Goal: Check status: Check status

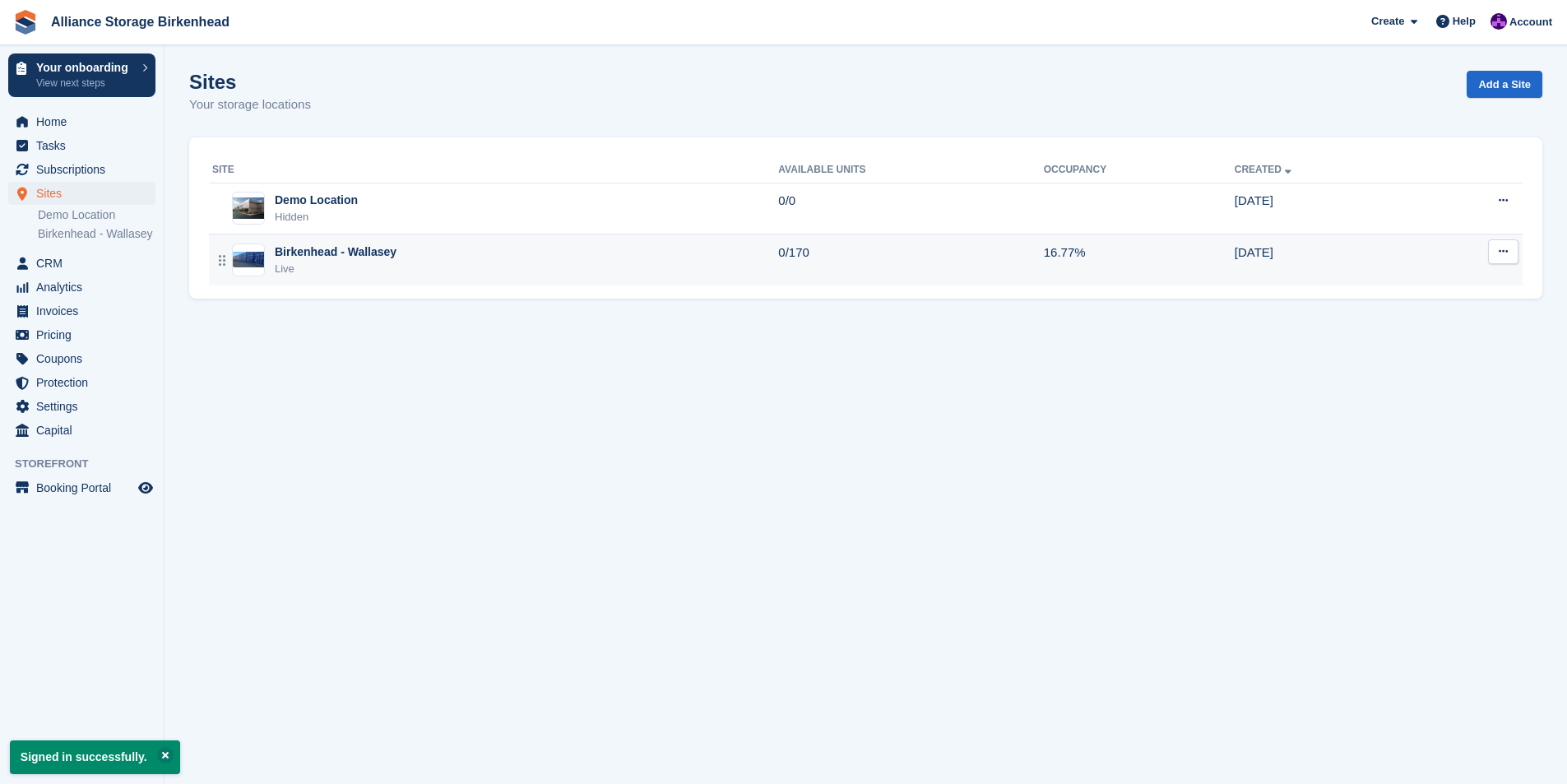
click at [285, 255] on div "Birkenhead - Wallasey" at bounding box center [335, 252] width 121 height 17
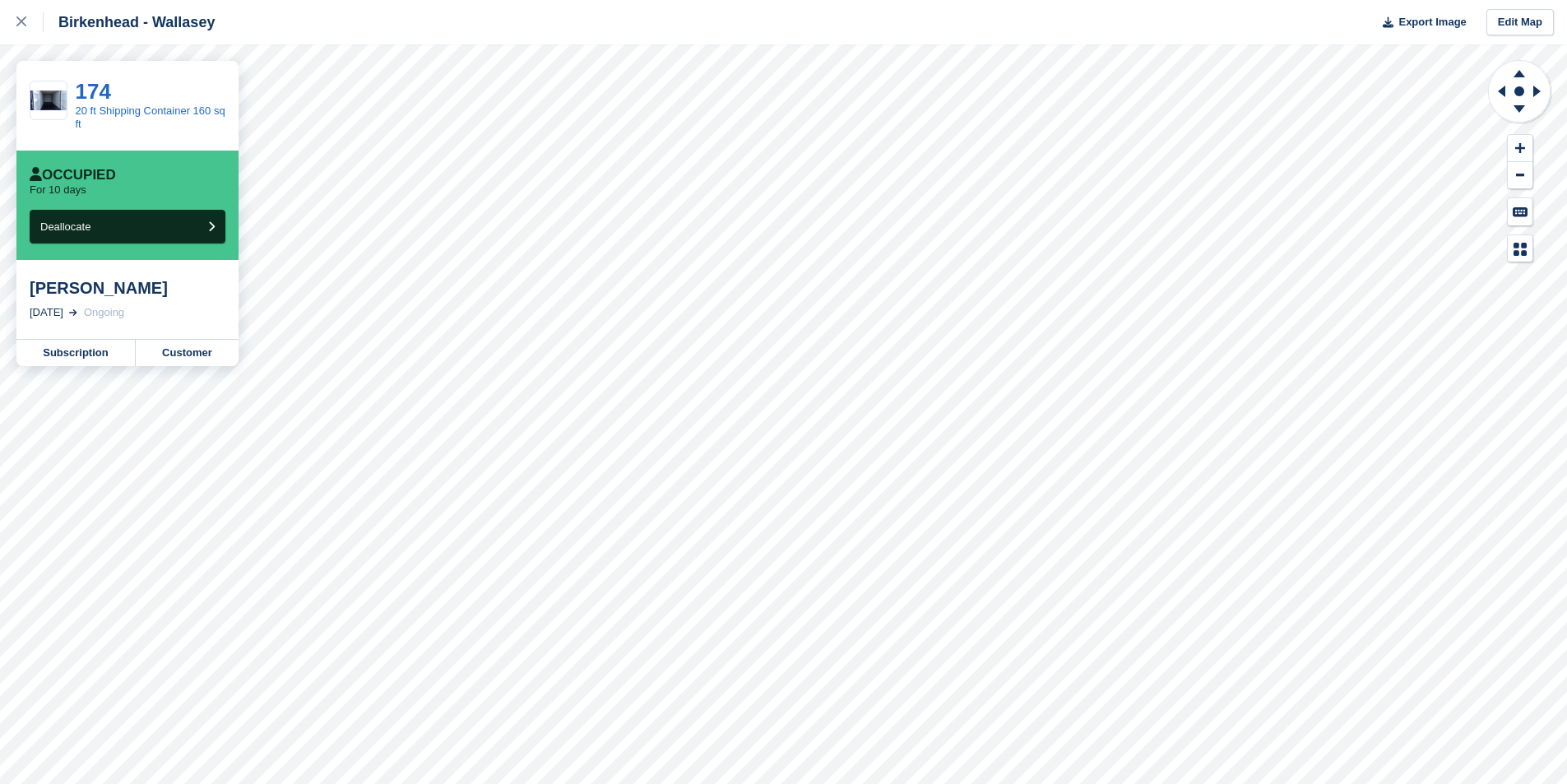
click at [97, 28] on div "Birkenhead - Wallasey" at bounding box center [129, 22] width 171 height 20
click at [88, 286] on div "Paul Gartland" at bounding box center [127, 287] width 196 height 20
click at [171, 350] on link "Customer" at bounding box center [186, 353] width 103 height 26
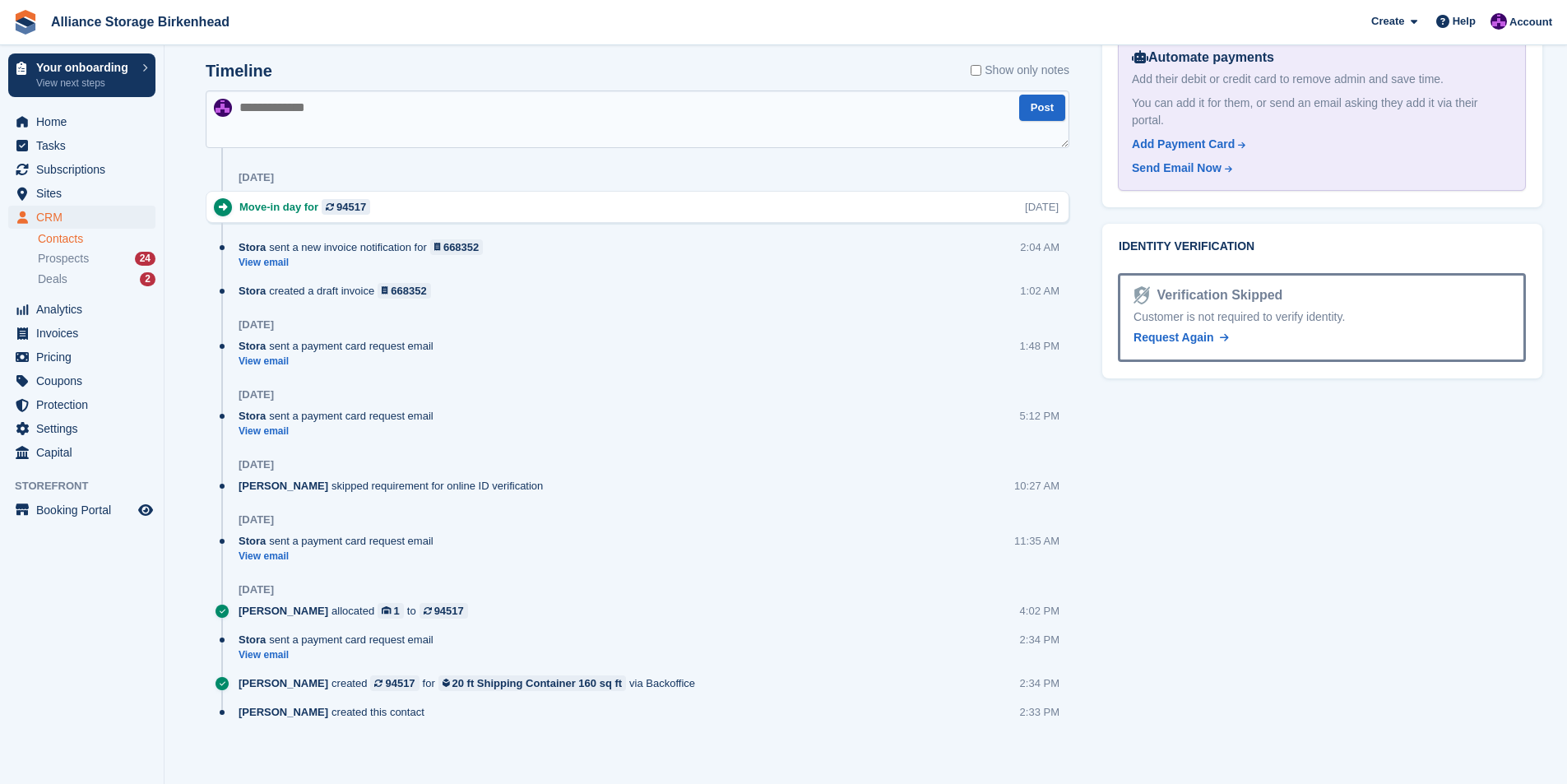
scroll to position [913, 0]
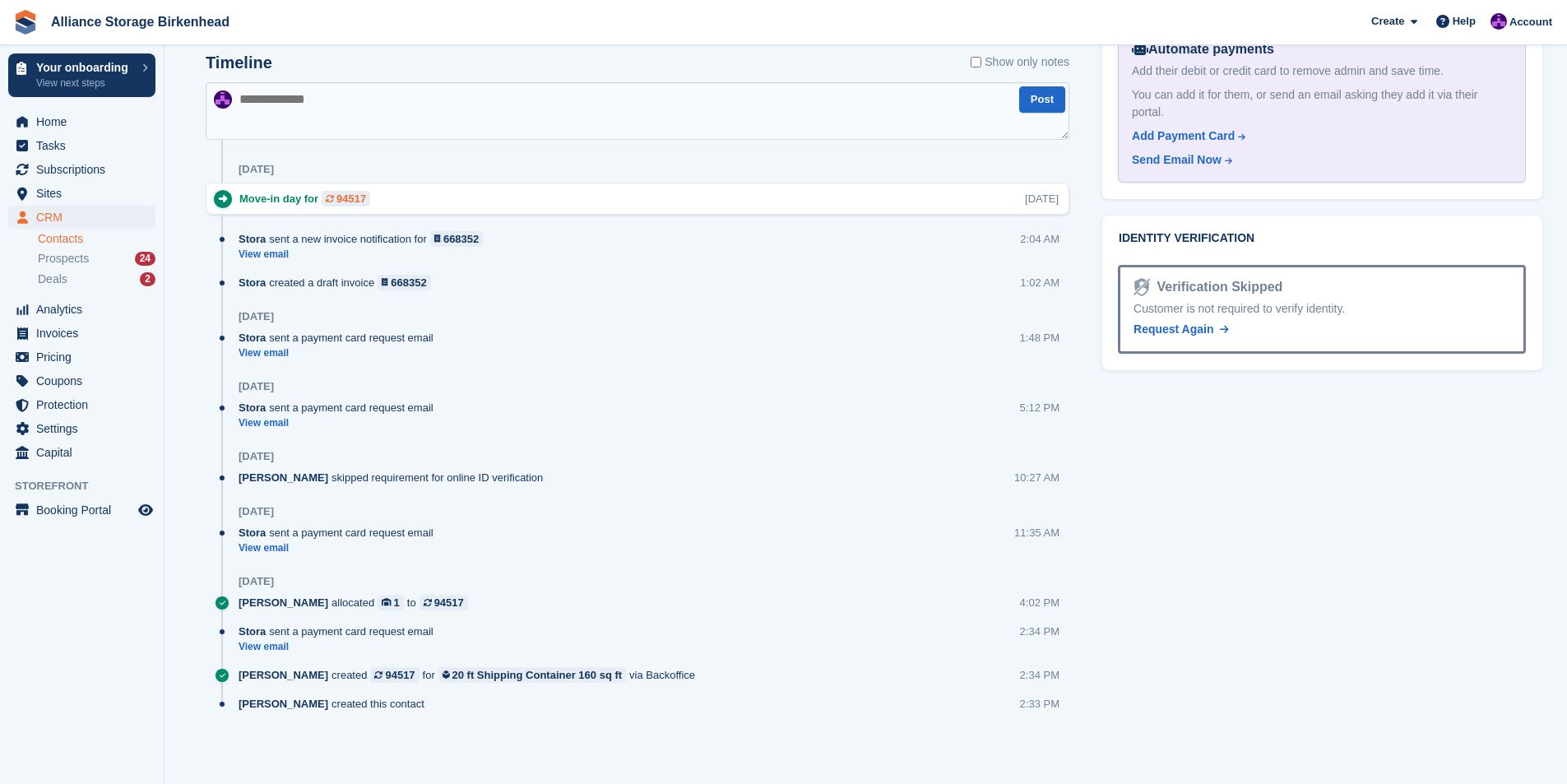
click at [353, 204] on div "94517" at bounding box center [350, 199] width 29 height 16
click at [283, 256] on link "View email" at bounding box center [364, 254] width 252 height 14
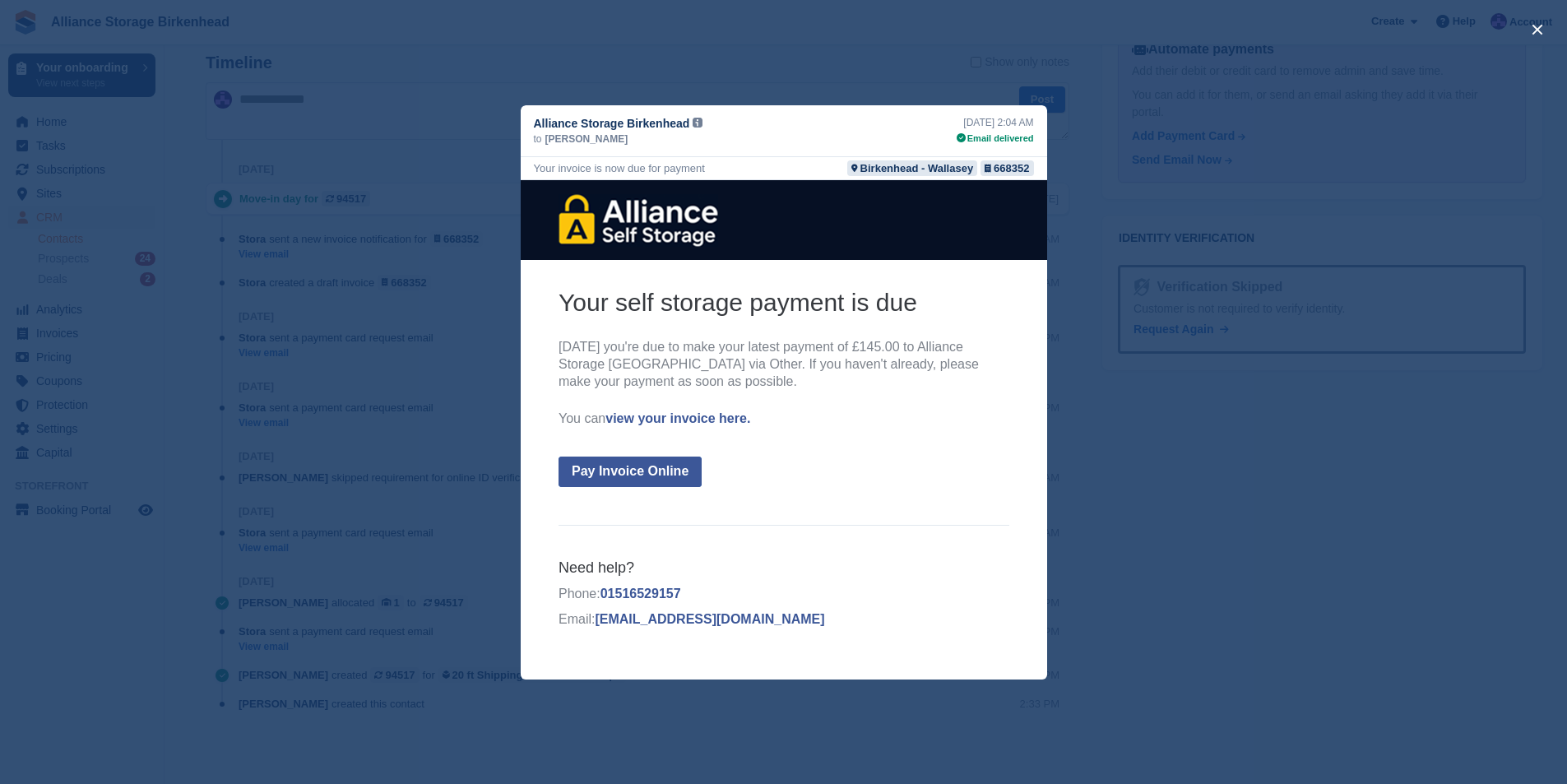
click at [1236, 272] on div "close" at bounding box center [784, 392] width 1567 height 784
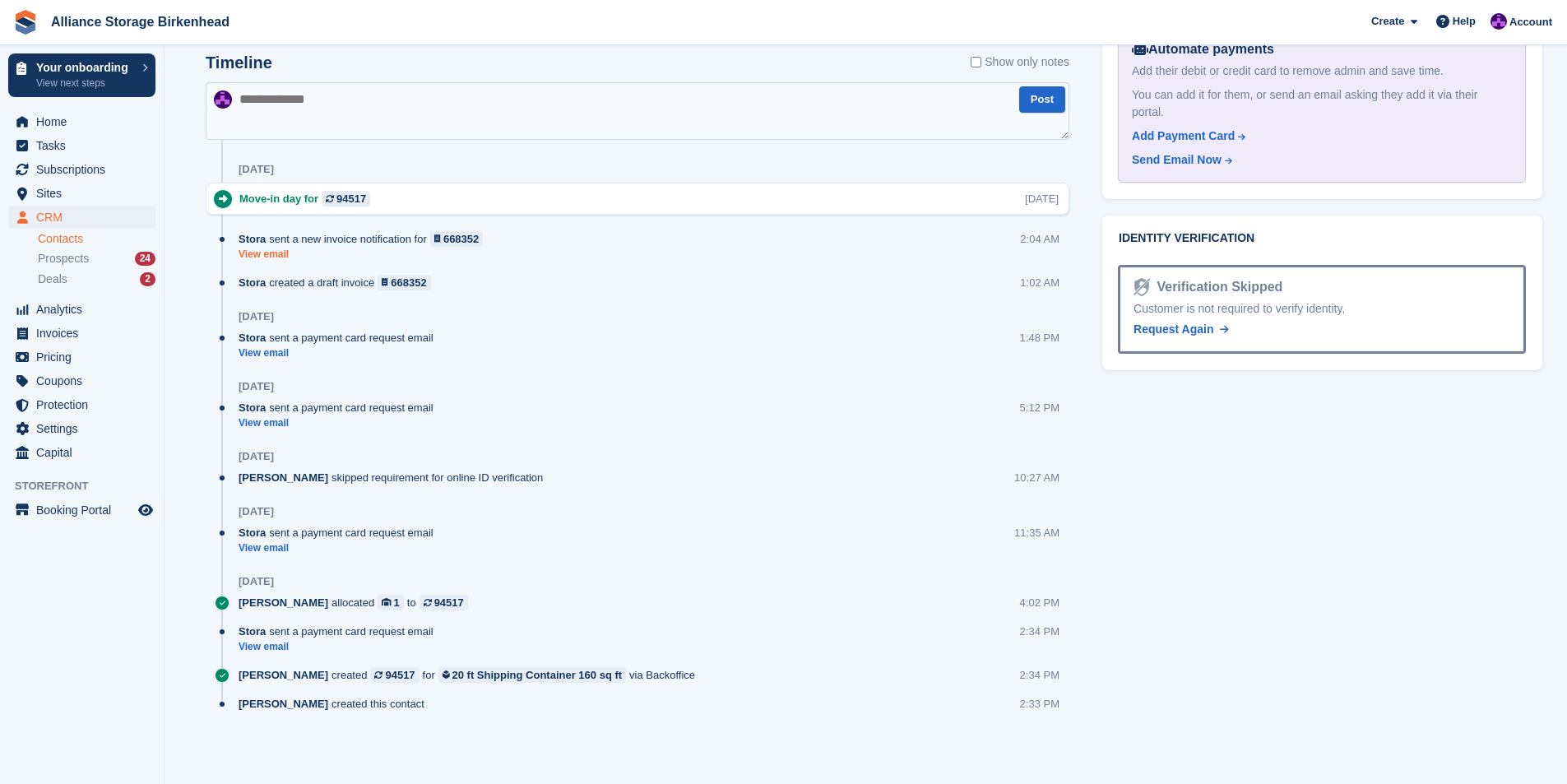
click at [267, 251] on link "View email" at bounding box center [364, 254] width 252 height 14
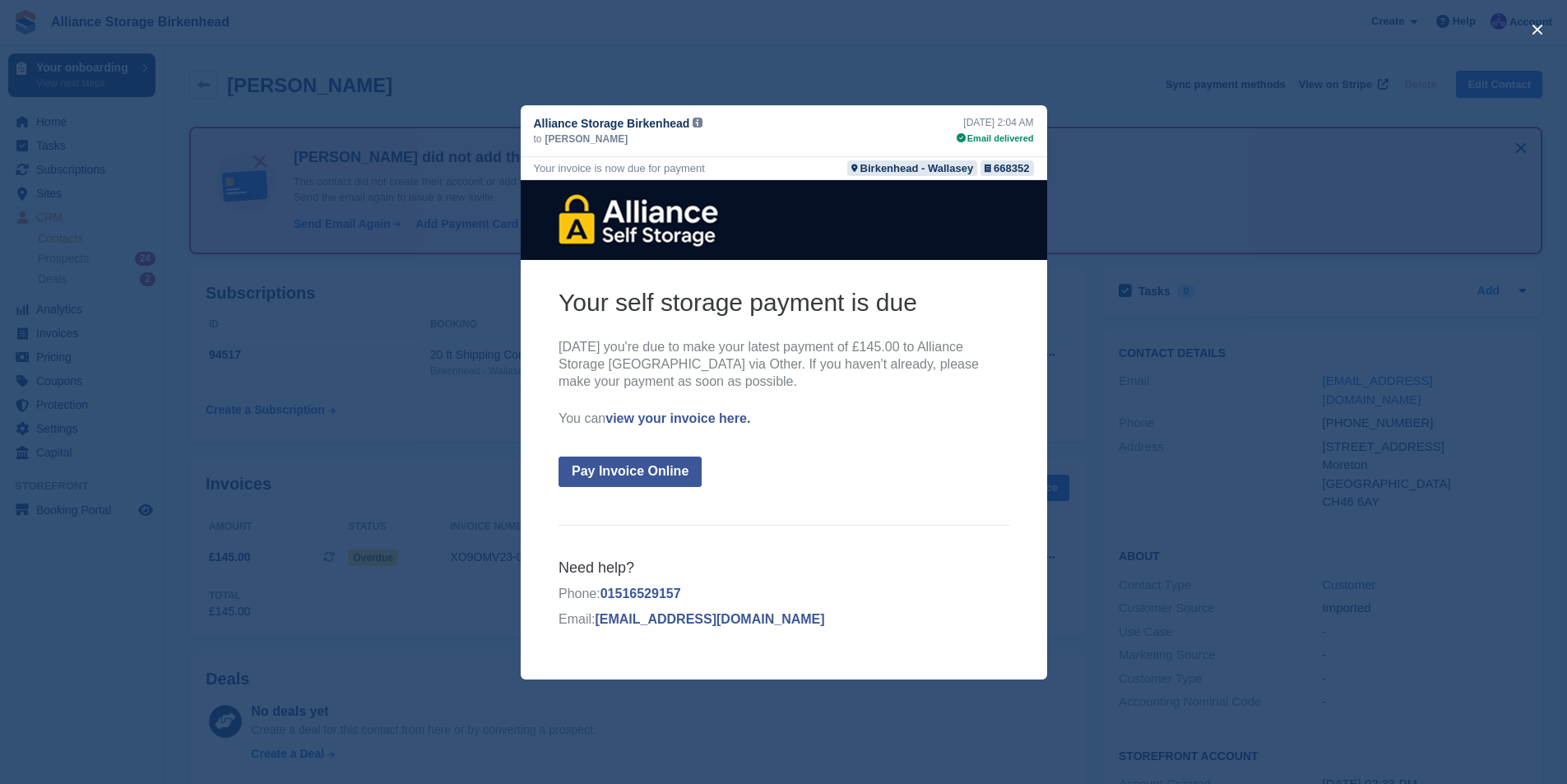
click at [1188, 326] on div "close" at bounding box center [784, 392] width 1567 height 784
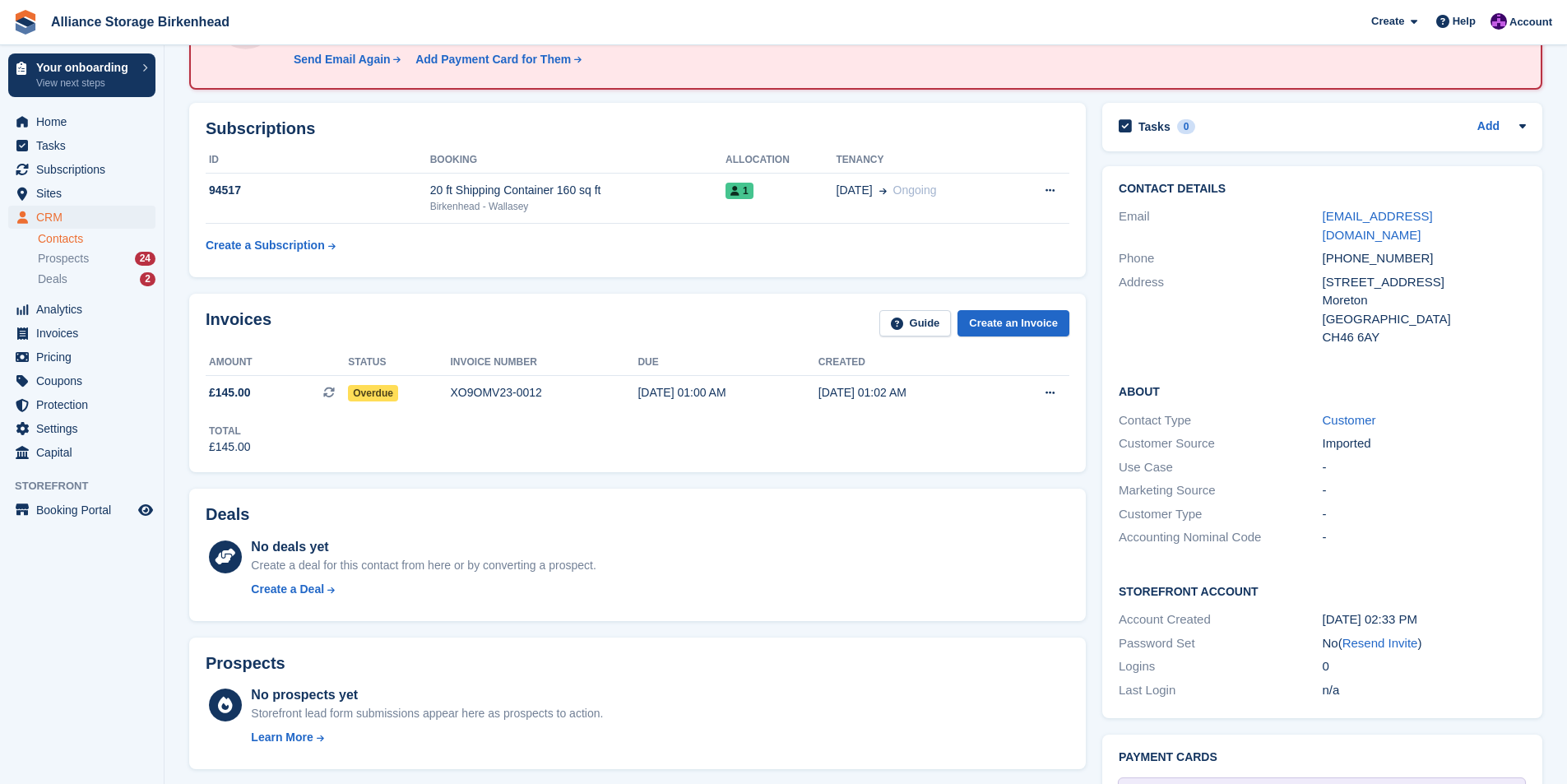
scroll to position [82, 0]
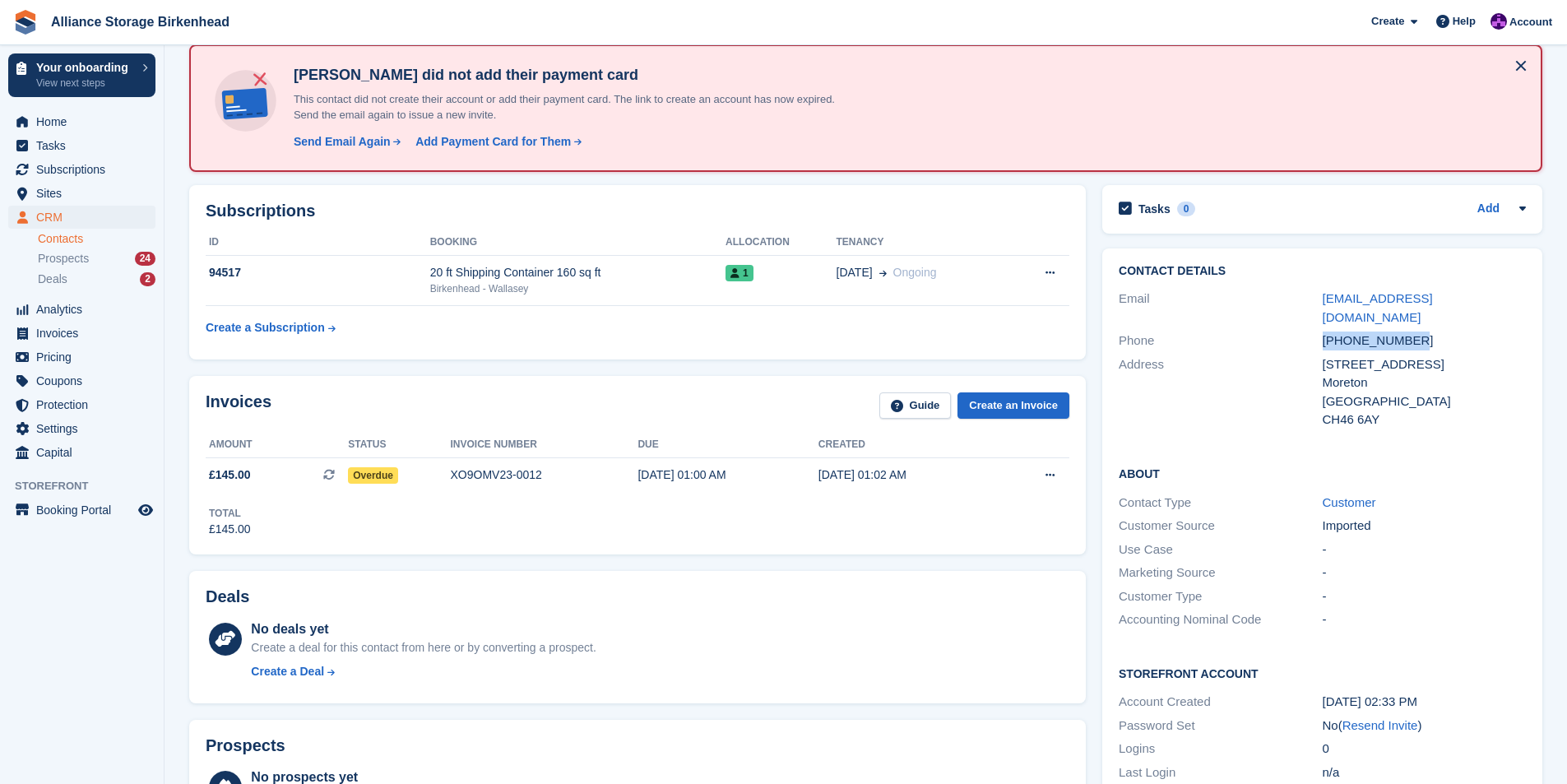
drag, startPoint x: 1420, startPoint y: 321, endPoint x: 1304, endPoint y: 324, distance: 116.0
click at [1304, 329] on div "Phone [PHONE_NUMBER]" at bounding box center [1322, 341] width 408 height 24
drag, startPoint x: 1389, startPoint y: 403, endPoint x: 1319, endPoint y: 351, distance: 87.2
click at [1319, 353] on div "Address [STREET_ADDRESS] [GEOGRAPHIC_DATA] [GEOGRAPHIC_DATA]" at bounding box center [1322, 392] width 408 height 79
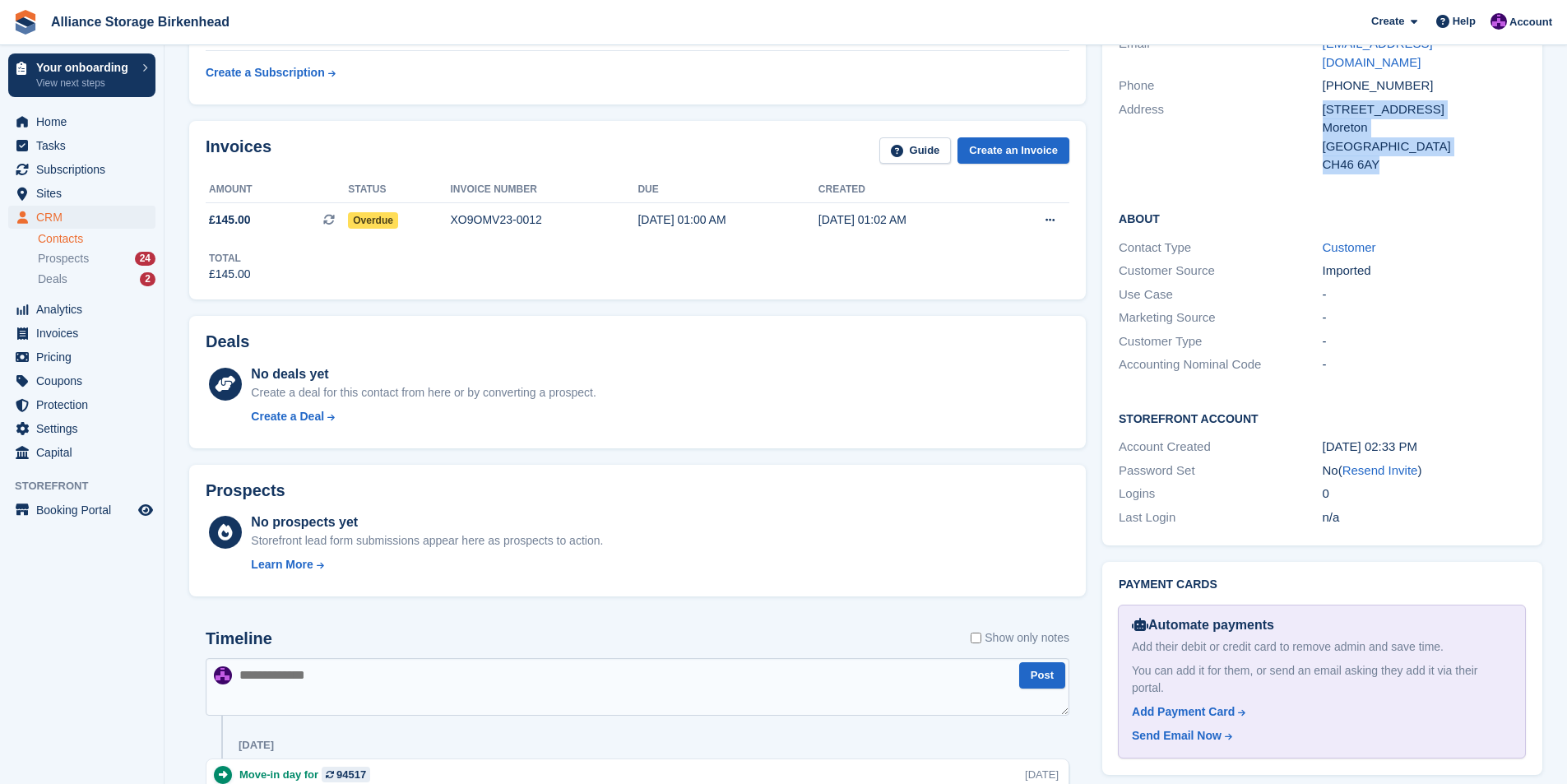
scroll to position [0, 0]
